Goal: Navigation & Orientation: Find specific page/section

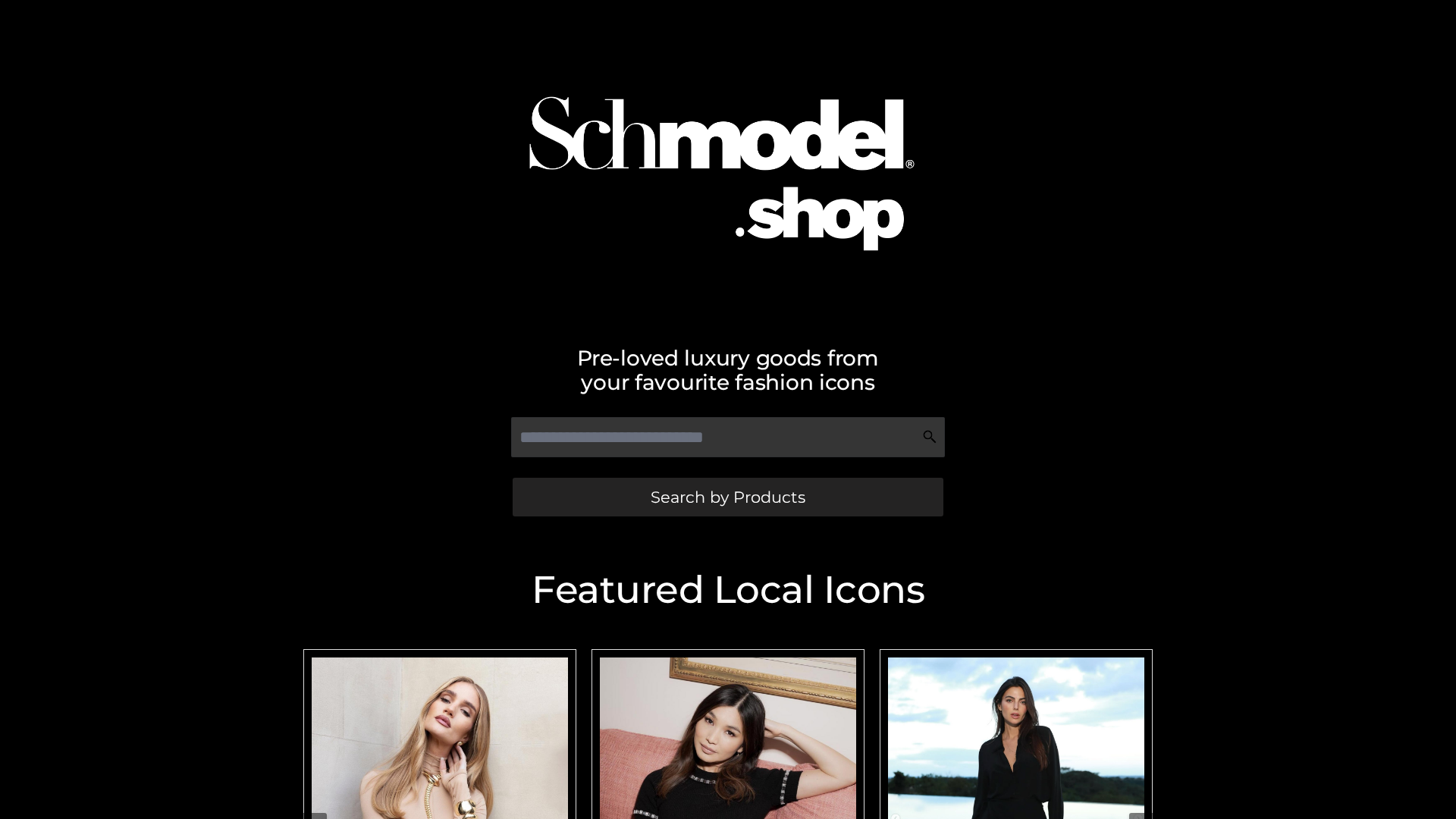
click at [727, 497] on span "Search by Products" at bounding box center [728, 497] width 154 height 16
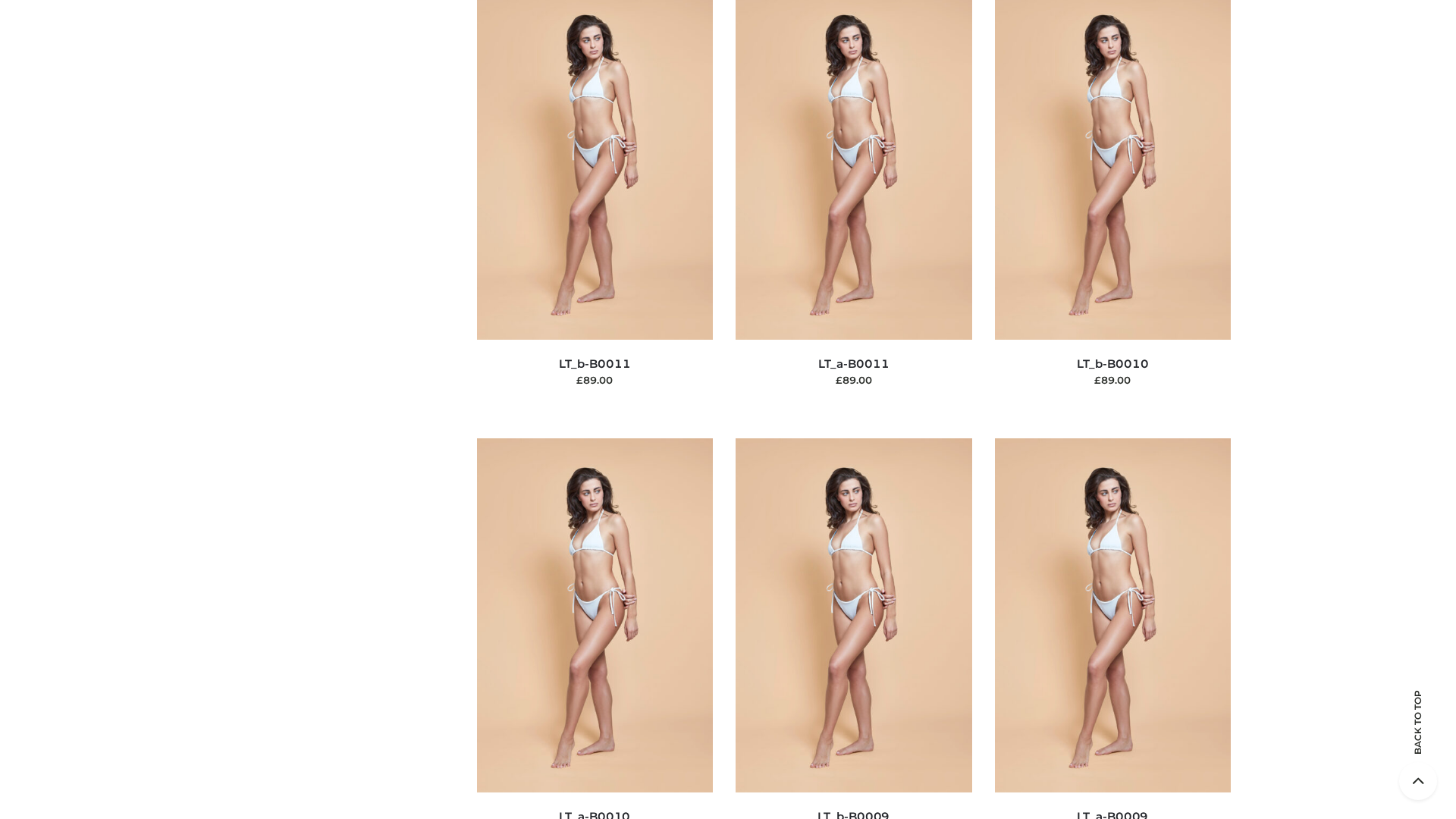
scroll to position [6813, 0]
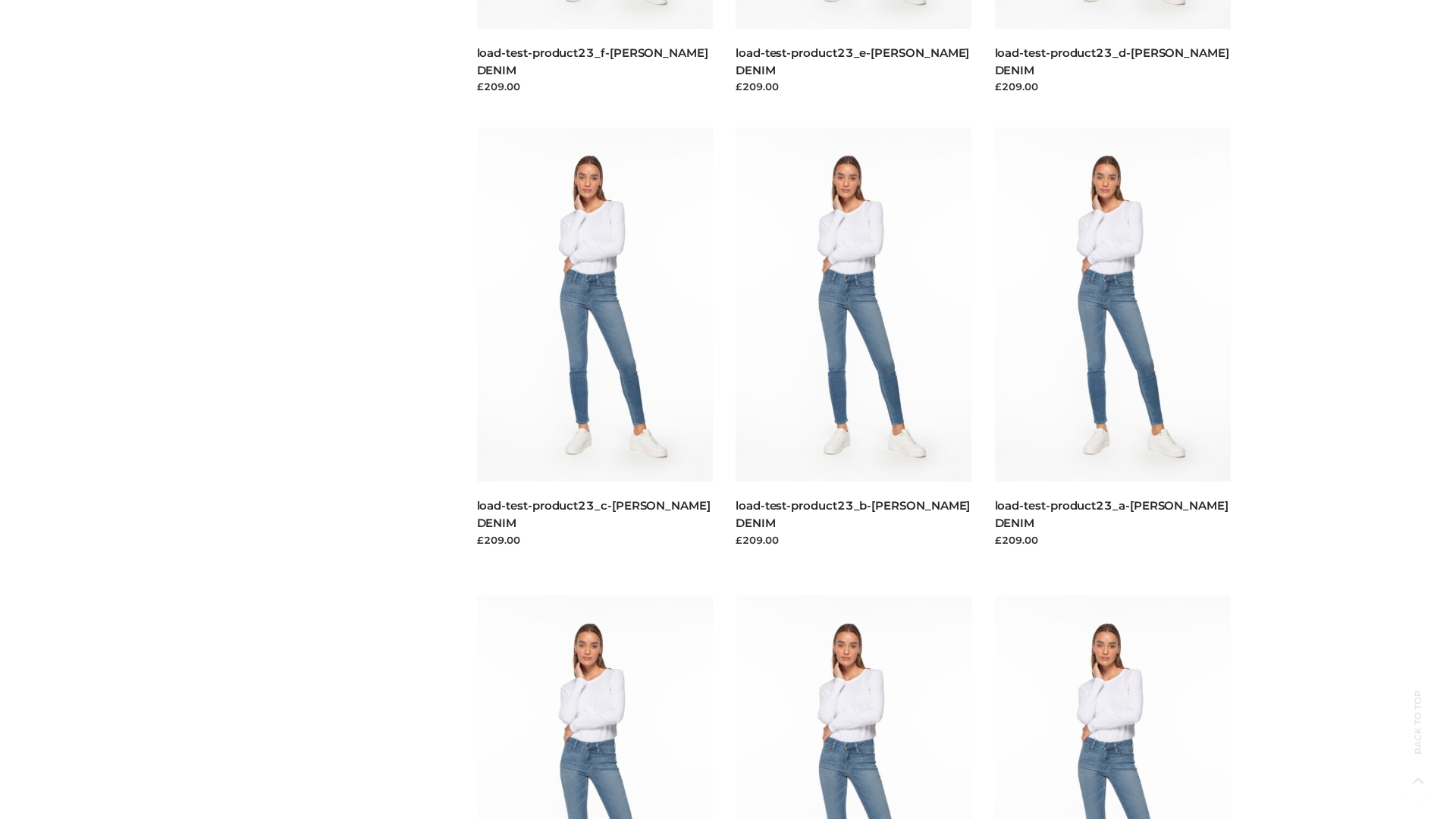
scroll to position [1331, 0]
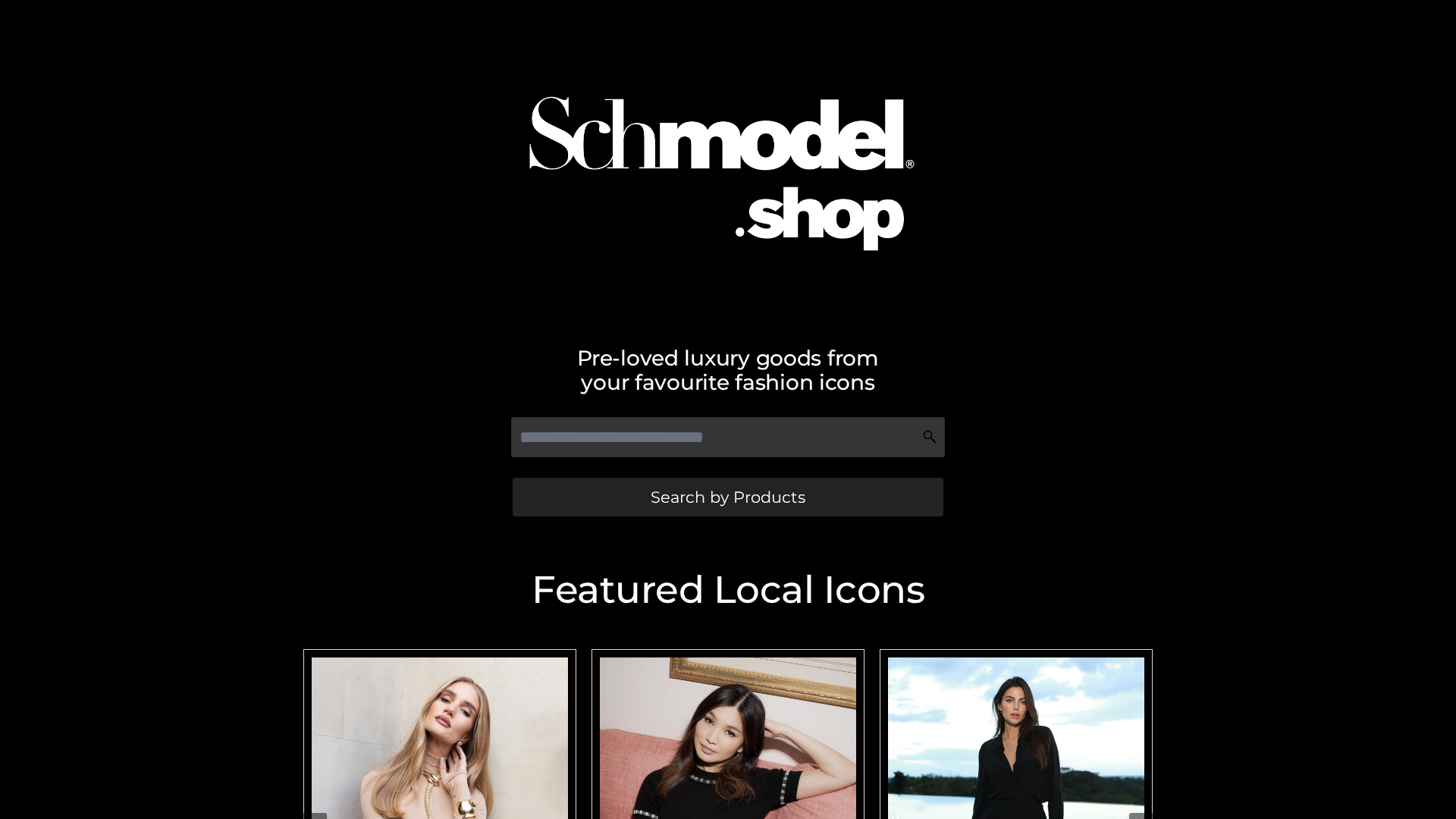
click at [727, 497] on span "Search by Products" at bounding box center [728, 497] width 154 height 16
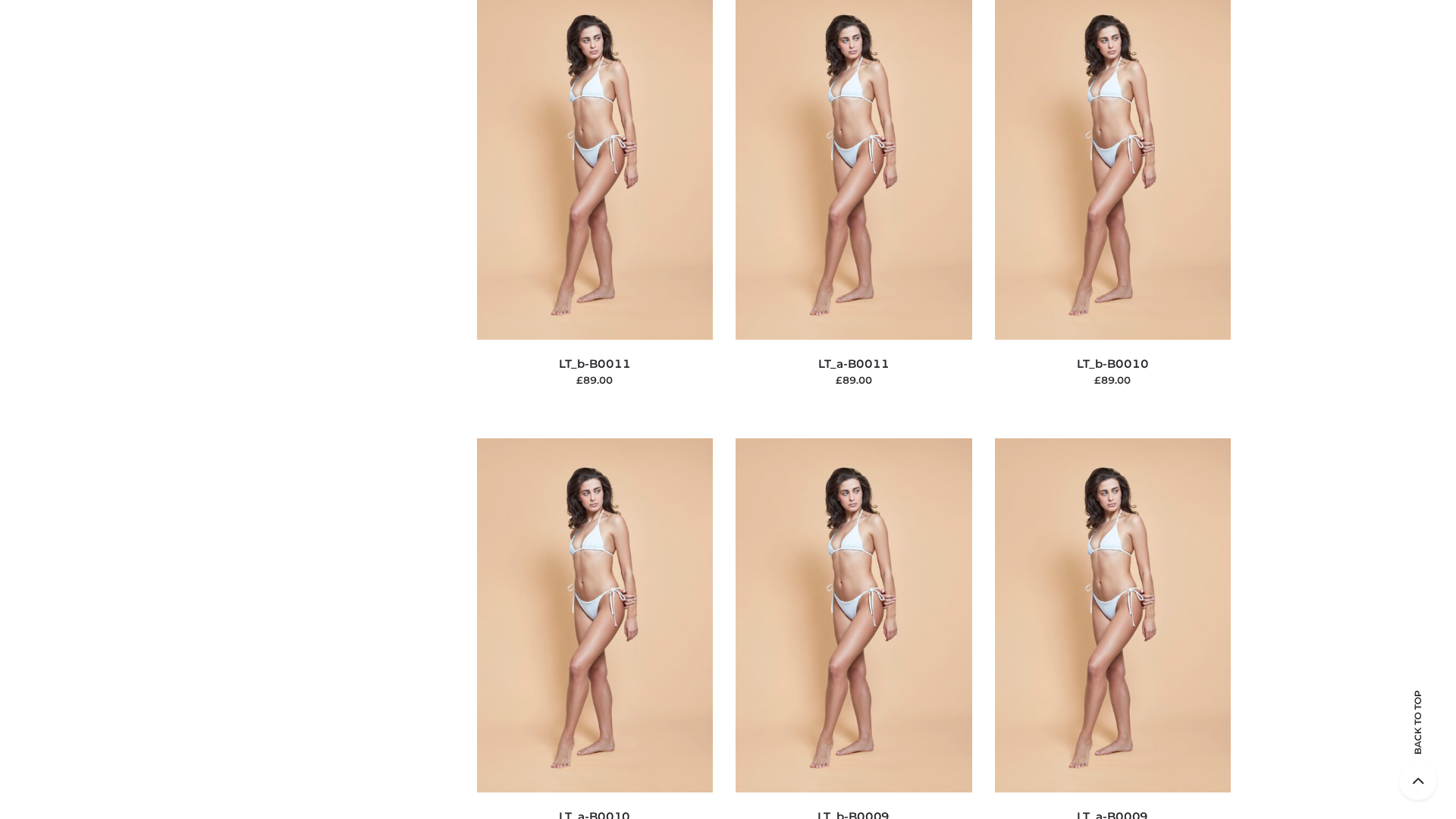
scroll to position [6813, 0]
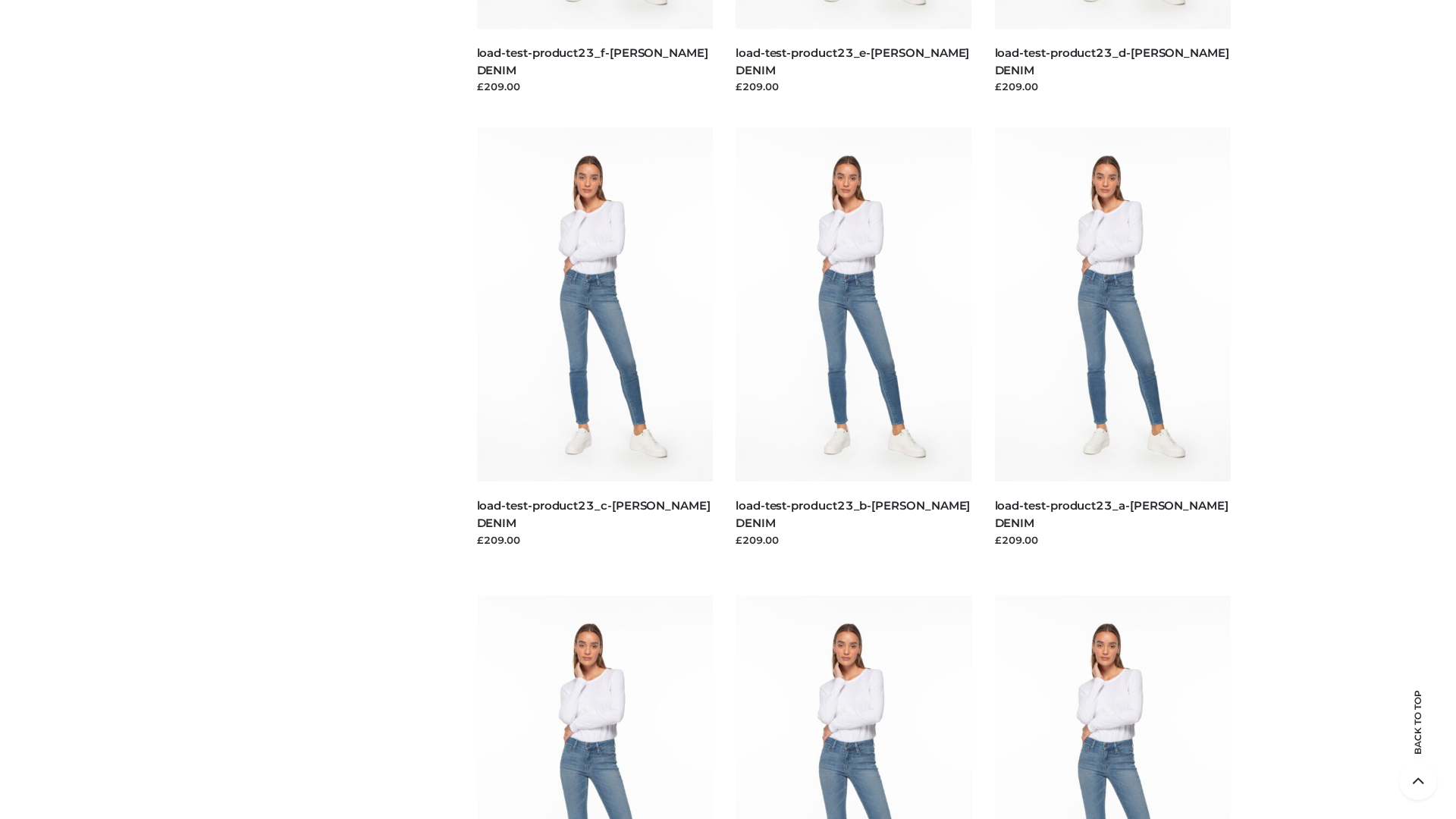
scroll to position [1331, 0]
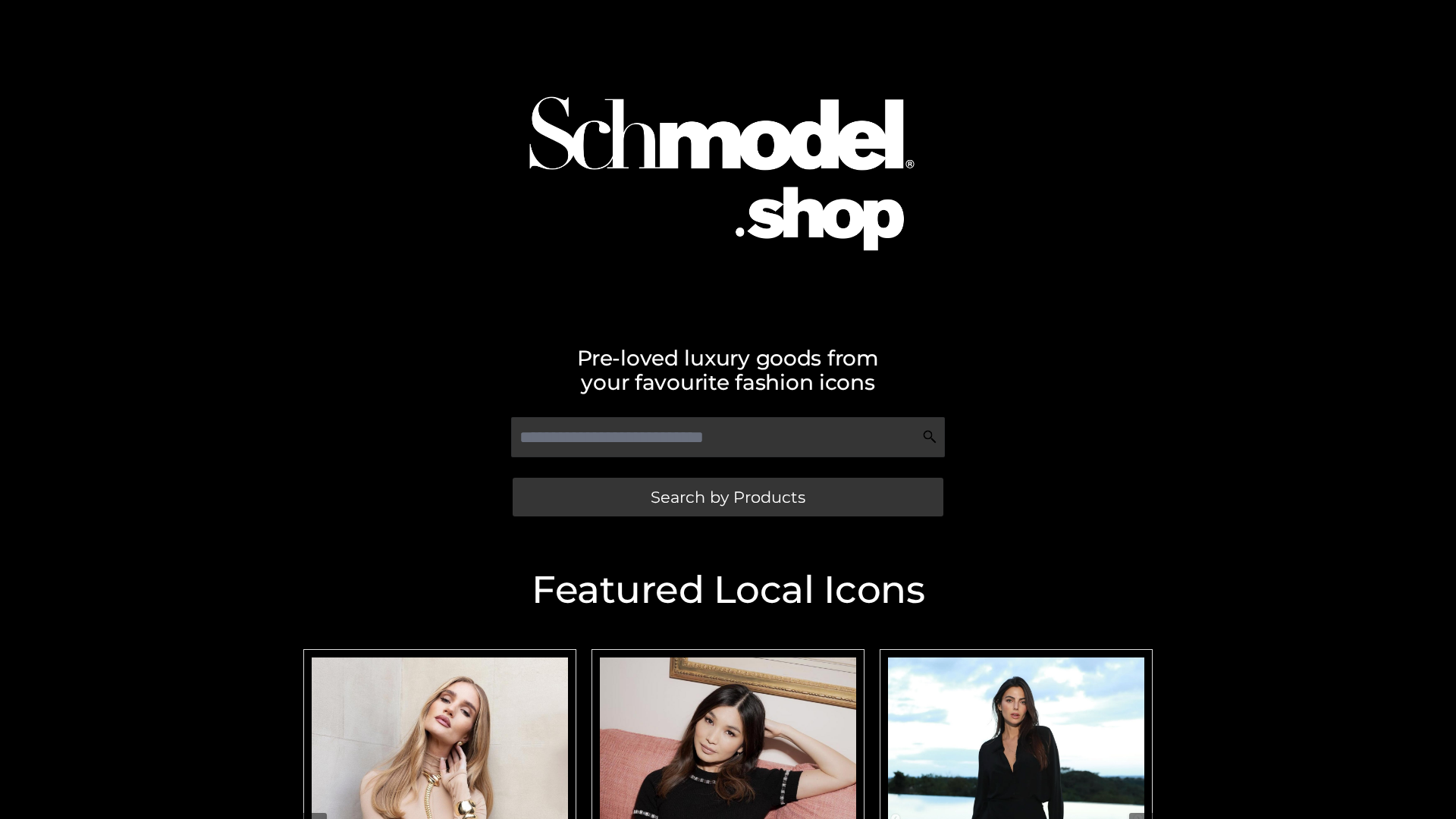
click at [727, 497] on span "Search by Products" at bounding box center [728, 497] width 154 height 16
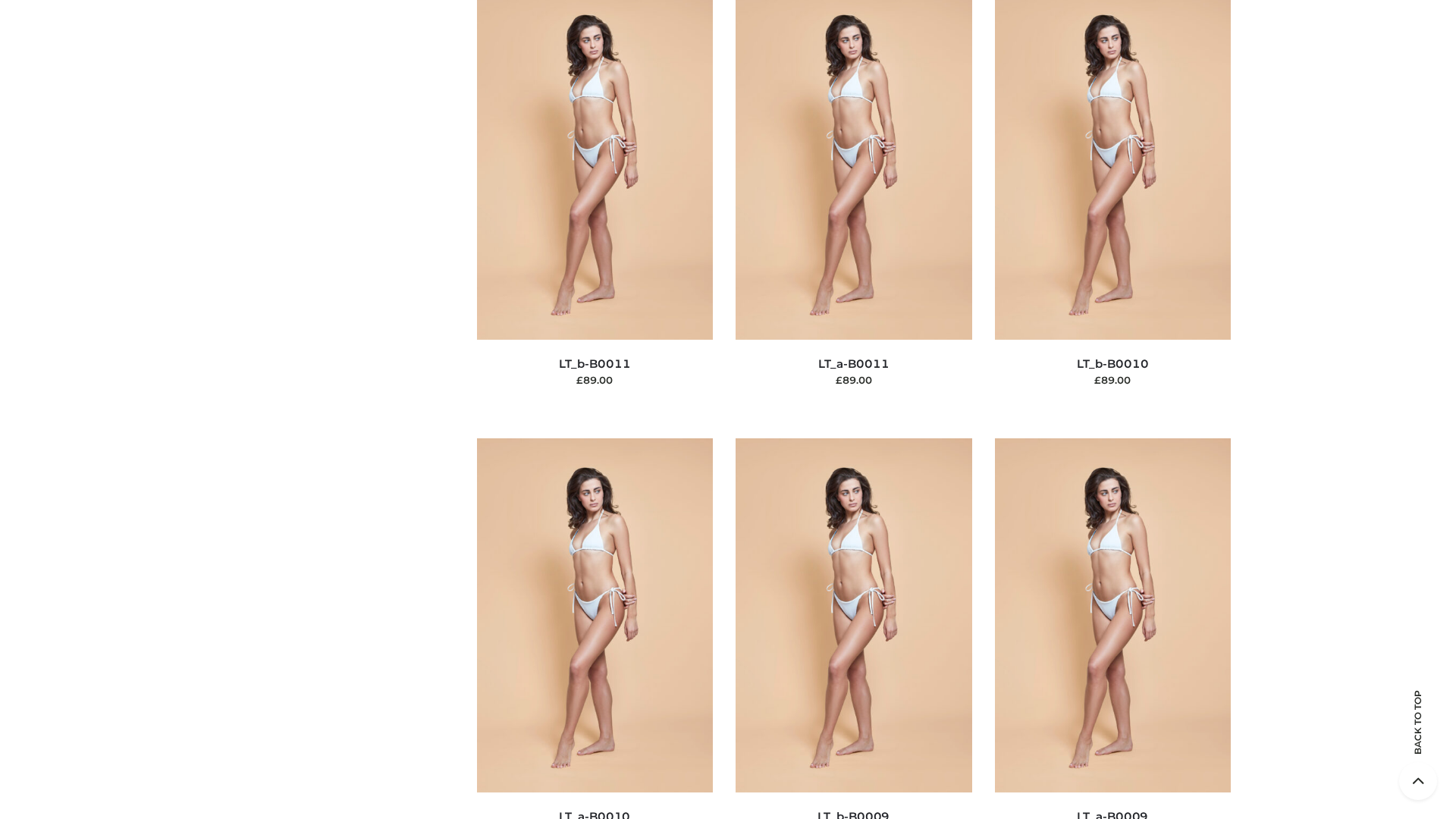
scroll to position [6813, 0]
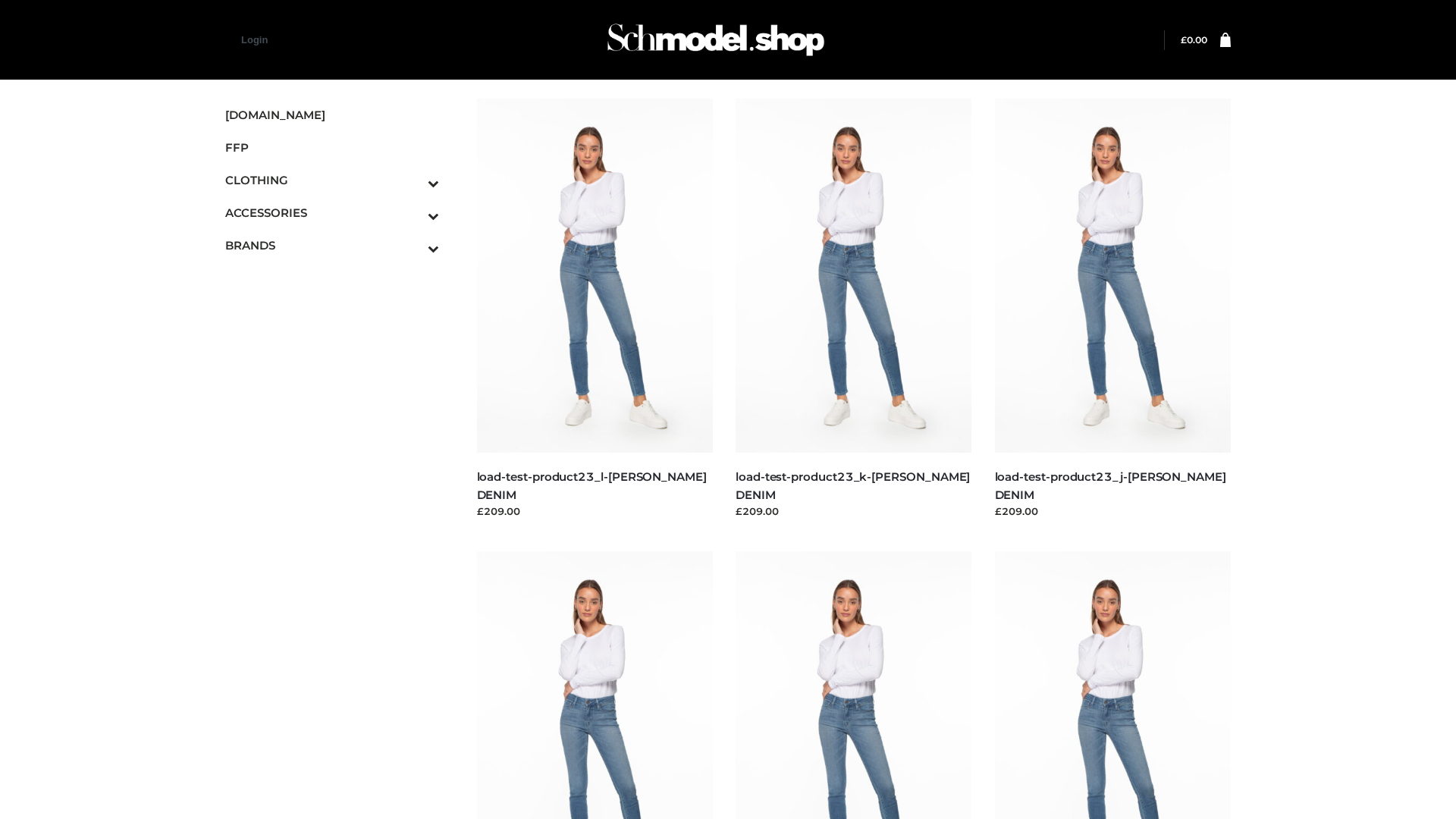
scroll to position [1331, 0]
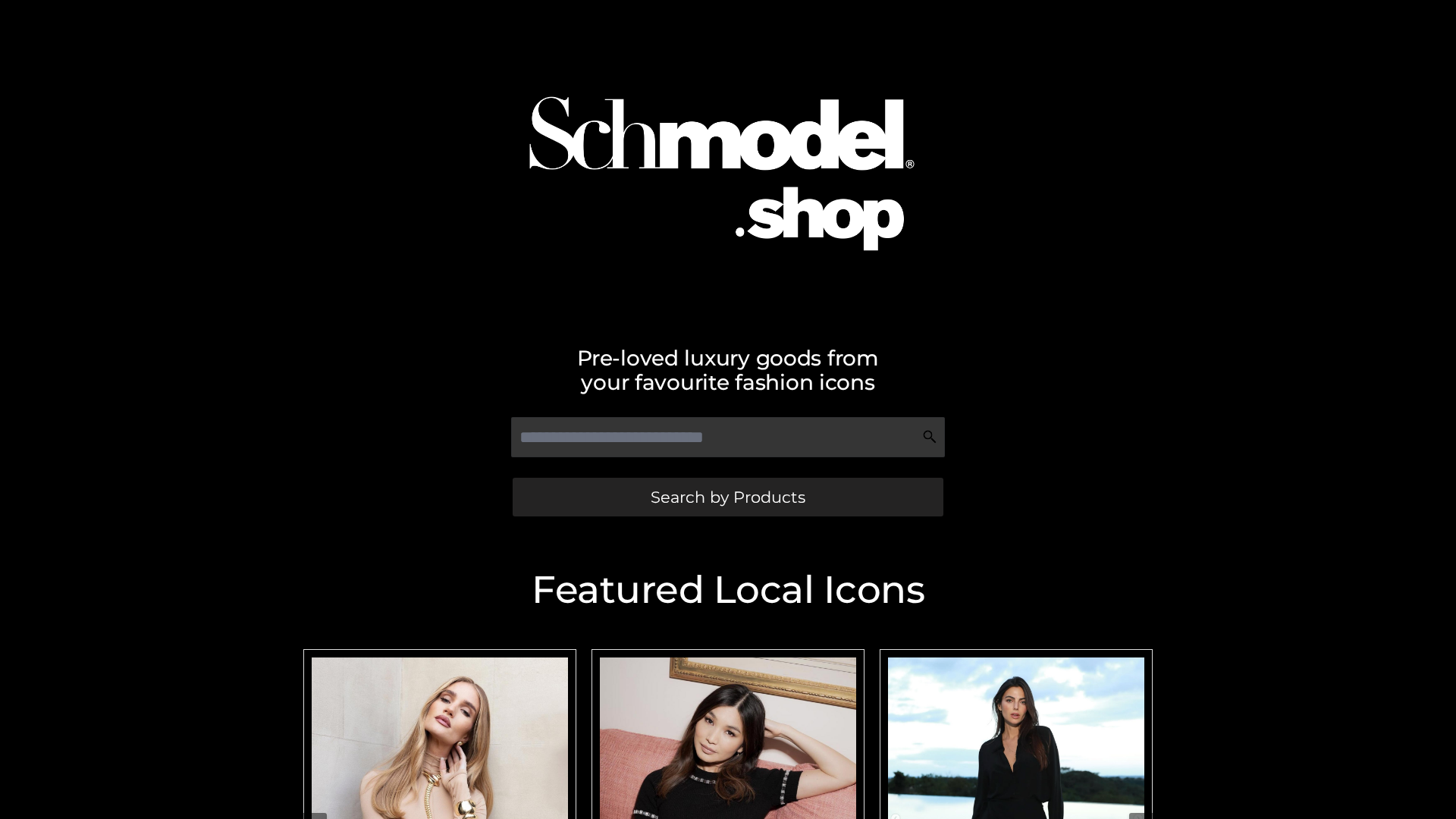
click at [727, 497] on span "Search by Products" at bounding box center [728, 497] width 154 height 16
